Goal: Information Seeking & Learning: Learn about a topic

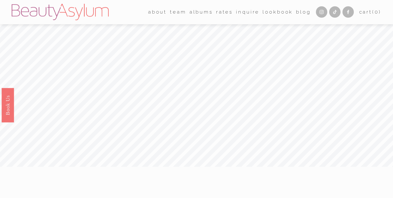
click at [193, 13] on link "albums" at bounding box center [200, 12] width 23 height 10
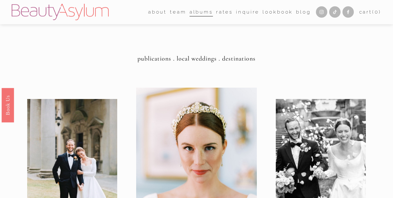
click at [219, 10] on link "Rates" at bounding box center [224, 12] width 17 height 10
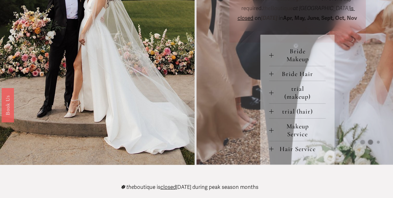
scroll to position [263, 0]
click at [295, 78] on span "Bride Hair" at bounding box center [299, 74] width 52 height 8
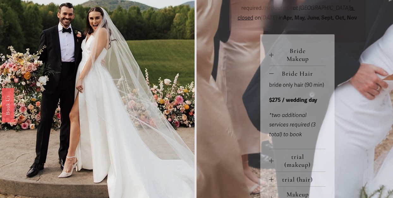
click at [295, 78] on span "Bride Hair" at bounding box center [299, 74] width 52 height 8
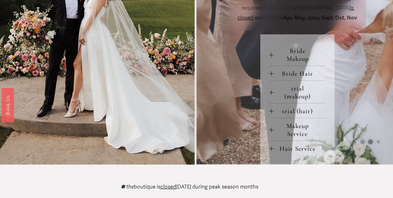
click at [293, 63] on span "Bride Makeup" at bounding box center [299, 55] width 52 height 16
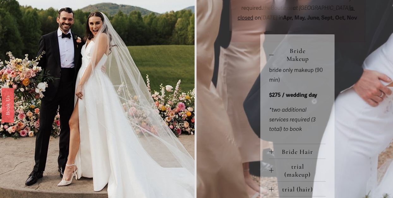
click at [293, 63] on span "Bride Makeup" at bounding box center [299, 55] width 52 height 16
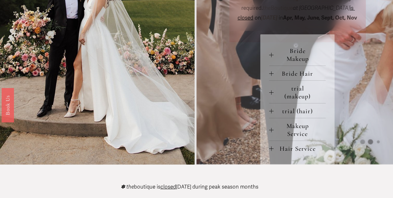
click at [293, 137] on span "Makeup Service" at bounding box center [299, 130] width 52 height 16
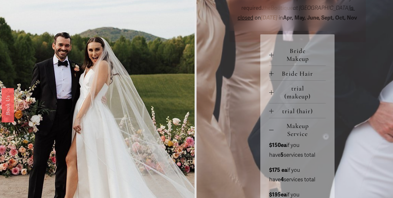
click at [293, 137] on span "Makeup Service" at bounding box center [299, 130] width 52 height 16
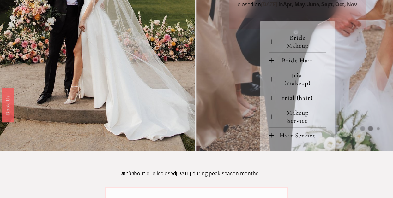
scroll to position [277, 0]
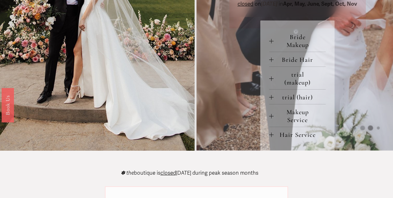
click at [293, 101] on span "trial (hair)" at bounding box center [299, 97] width 52 height 8
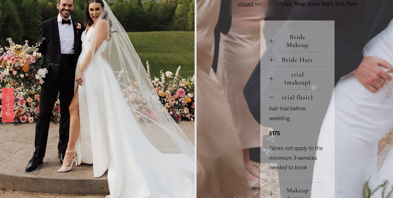
click at [293, 101] on span "trial (hair)" at bounding box center [299, 97] width 52 height 8
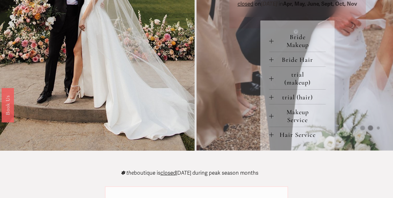
click at [290, 139] on span "Hair Service" at bounding box center [299, 135] width 52 height 8
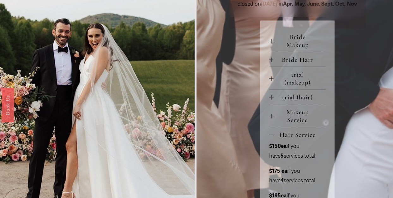
click at [290, 139] on span "Hair Service" at bounding box center [299, 135] width 52 height 8
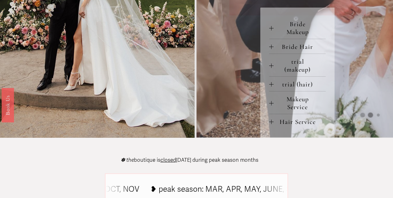
scroll to position [291, 0]
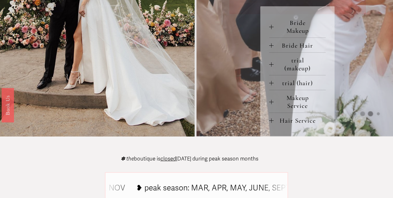
click at [293, 87] on span "trial (hair)" at bounding box center [299, 83] width 52 height 8
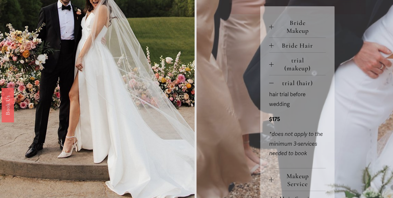
click at [294, 87] on span "trial (hair)" at bounding box center [299, 83] width 52 height 8
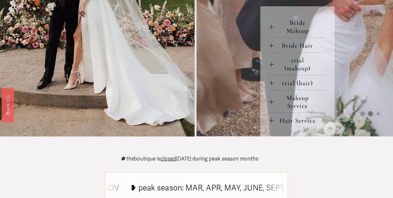
click at [294, 72] on span "trial (makeup)" at bounding box center [299, 65] width 52 height 16
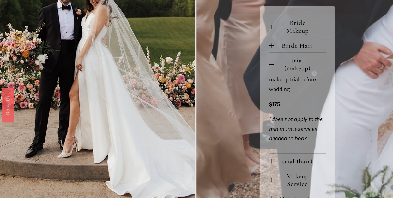
click at [294, 72] on span "trial (makeup)" at bounding box center [299, 65] width 52 height 16
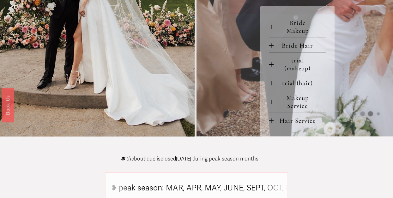
click at [291, 110] on span "Makeup Service" at bounding box center [299, 102] width 52 height 16
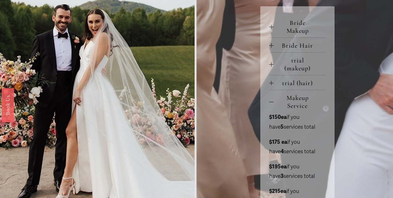
click at [291, 110] on span "Makeup Service" at bounding box center [299, 102] width 52 height 16
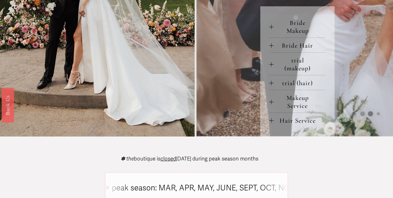
click at [291, 125] on span "Hair Service" at bounding box center [299, 121] width 52 height 8
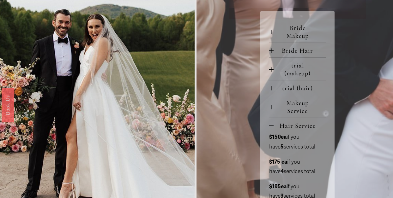
scroll to position [265, 0]
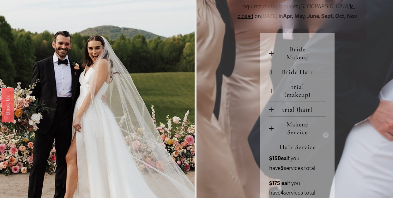
click at [273, 150] on div at bounding box center [271, 147] width 4 height 4
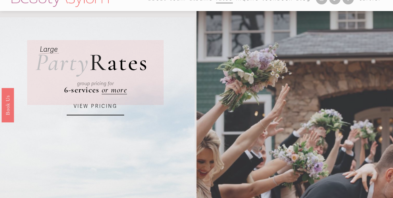
scroll to position [0, 0]
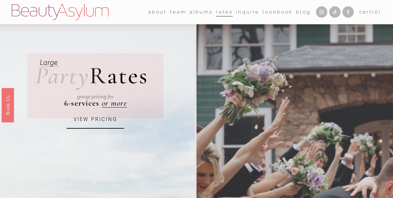
click at [273, 9] on link "Lookbook" at bounding box center [277, 12] width 30 height 10
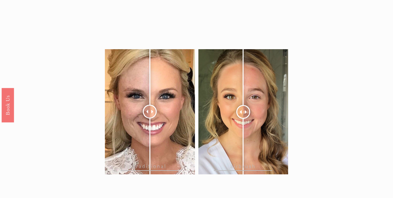
scroll to position [570, 0]
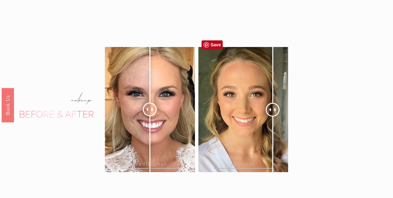
drag, startPoint x: 246, startPoint y: 101, endPoint x: 273, endPoint y: 112, distance: 28.3
click at [273, 112] on div at bounding box center [273, 110] width 14 height 14
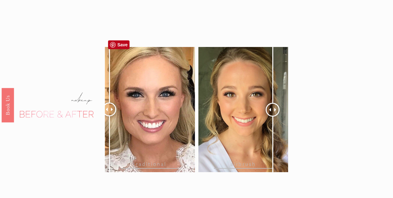
drag, startPoint x: 148, startPoint y: 101, endPoint x: 109, endPoint y: 99, distance: 39.2
click at [109, 103] on div at bounding box center [109, 110] width 14 height 14
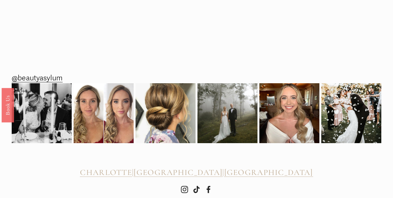
scroll to position [890, 0]
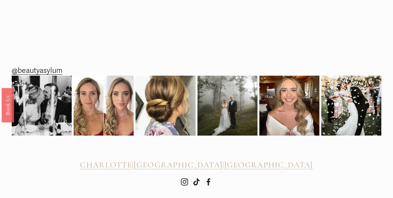
click at [115, 160] on span "CHARLOTTE" at bounding box center [106, 165] width 52 height 10
